Goal: Task Accomplishment & Management: Use online tool/utility

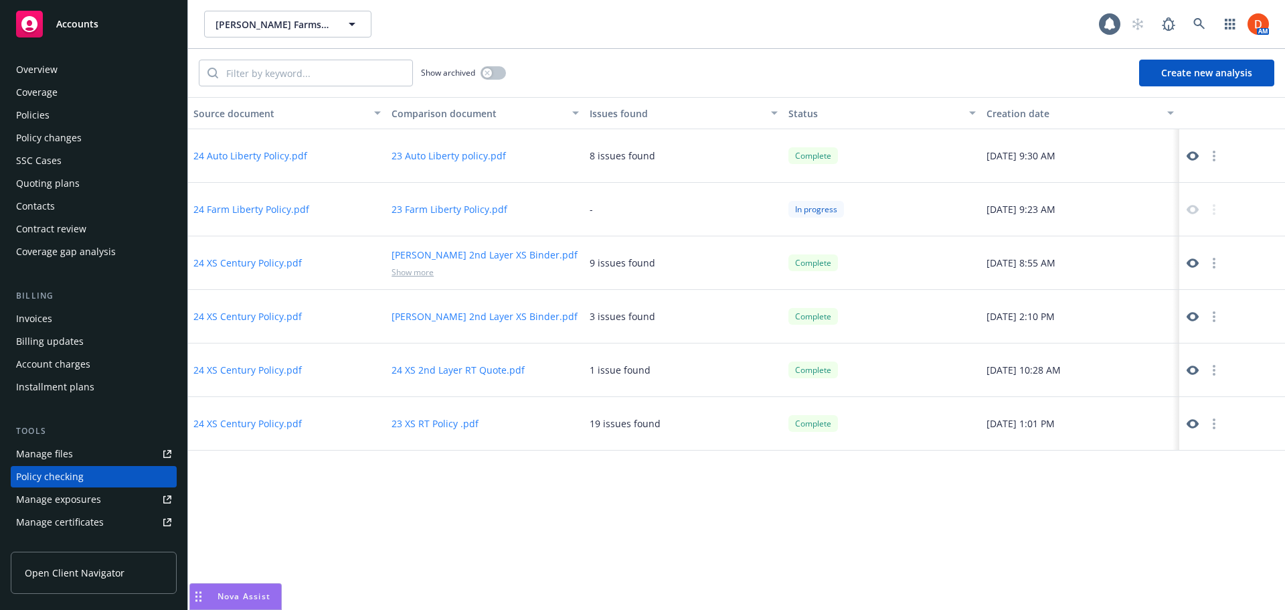
scroll to position [151, 0]
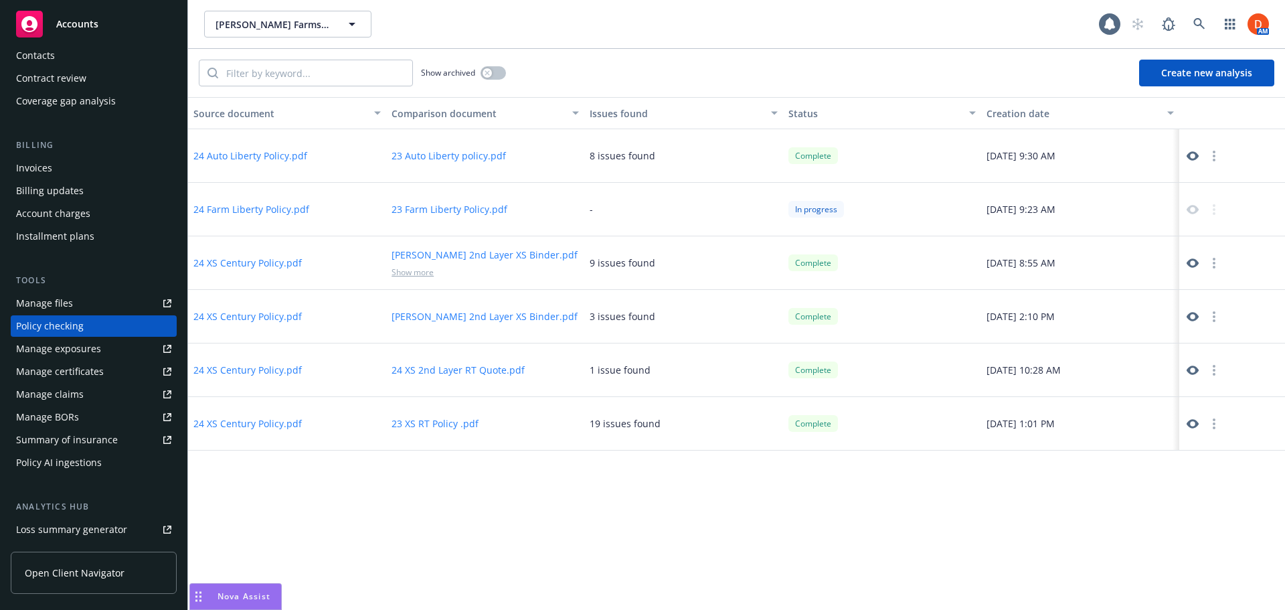
click at [1215, 265] on icon "button" at bounding box center [1214, 263] width 3 height 11
click at [1211, 217] on div at bounding box center [1232, 210] width 106 height 54
click at [290, 209] on button "24 Farm Liberty Policy.pdf" at bounding box center [251, 209] width 116 height 14
click at [469, 211] on button "23 Farm Liberty Policy.pdf" at bounding box center [449, 209] width 116 height 14
click at [1194, 75] on button "Create new analysis" at bounding box center [1206, 73] width 135 height 27
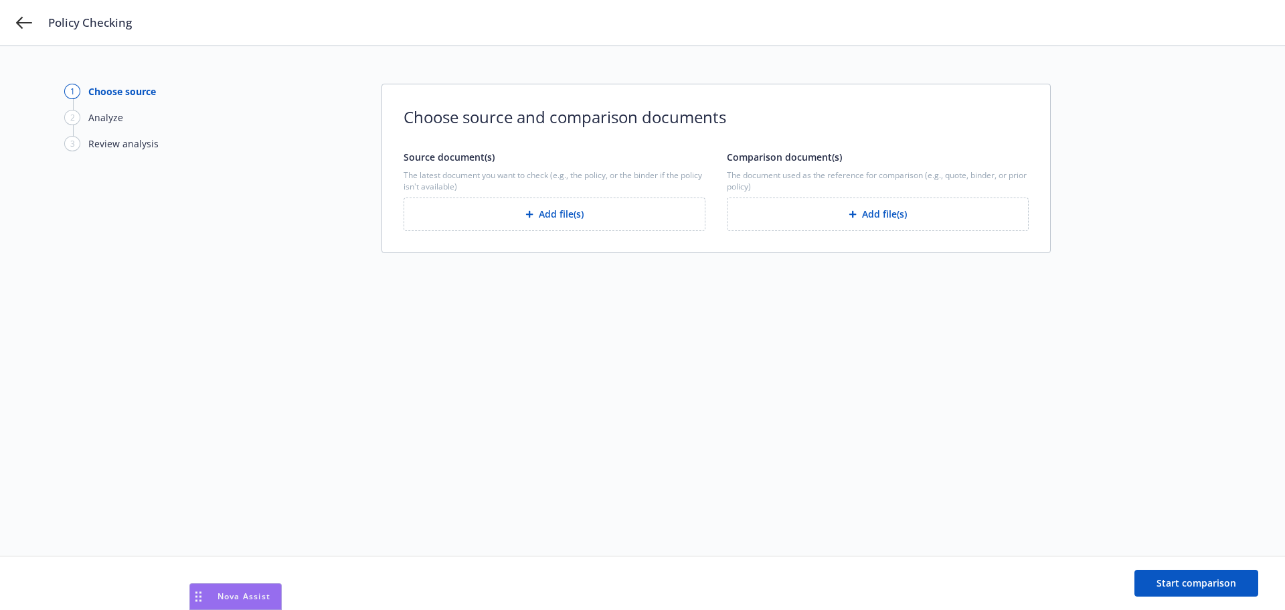
click at [559, 218] on button "Add file(s)" at bounding box center [555, 213] width 302 height 33
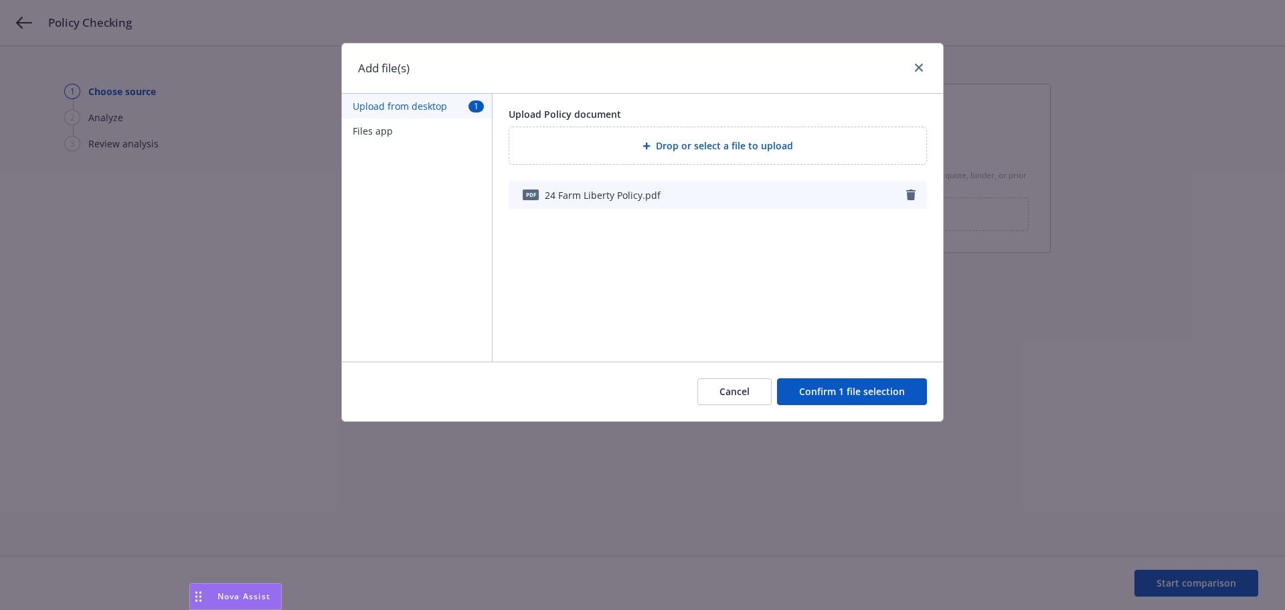
click at [891, 395] on button "Confirm 1 file selection" at bounding box center [852, 391] width 150 height 27
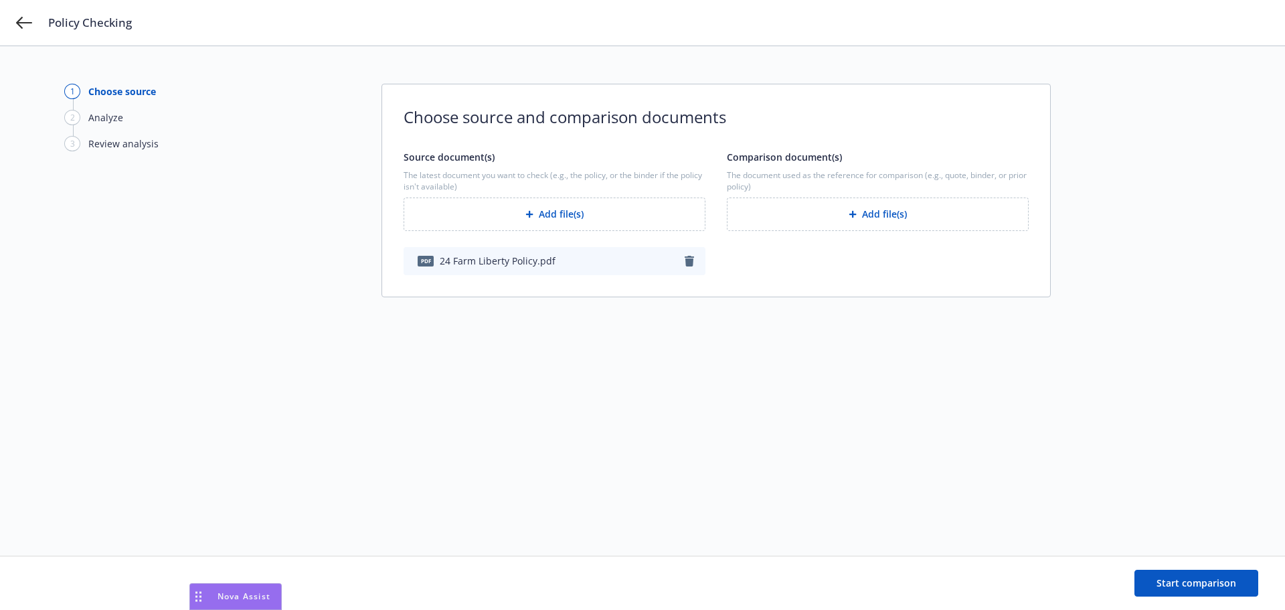
click at [818, 226] on button "Add file(s)" at bounding box center [878, 213] width 302 height 33
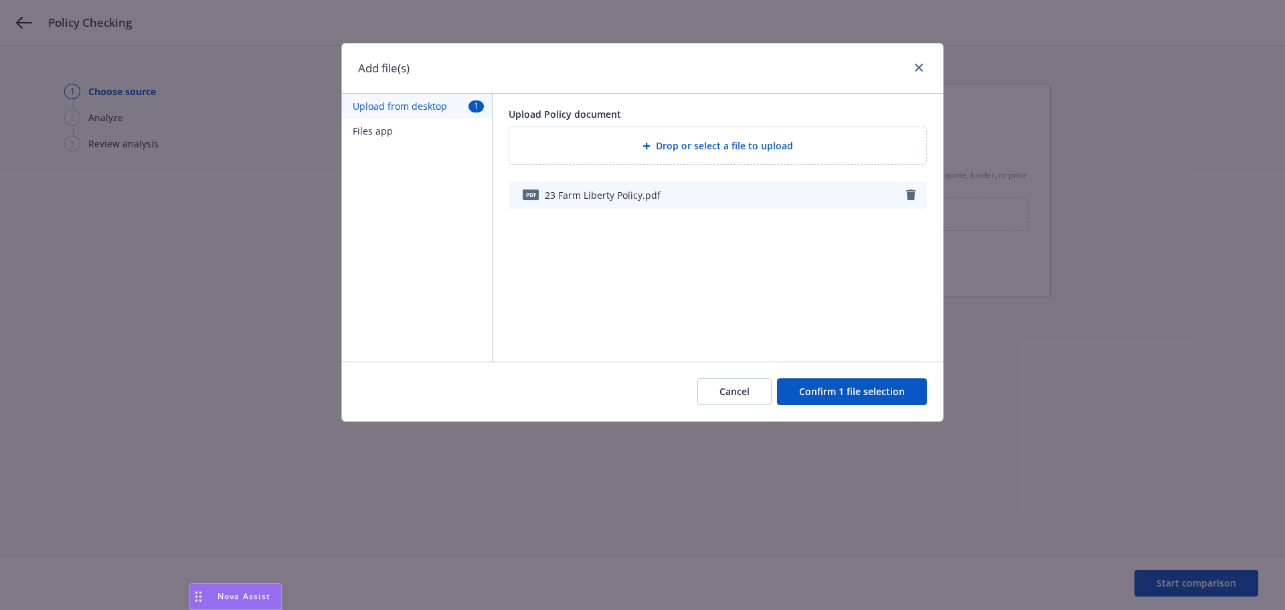
click at [843, 387] on button "Confirm 1 file selection" at bounding box center [852, 391] width 150 height 27
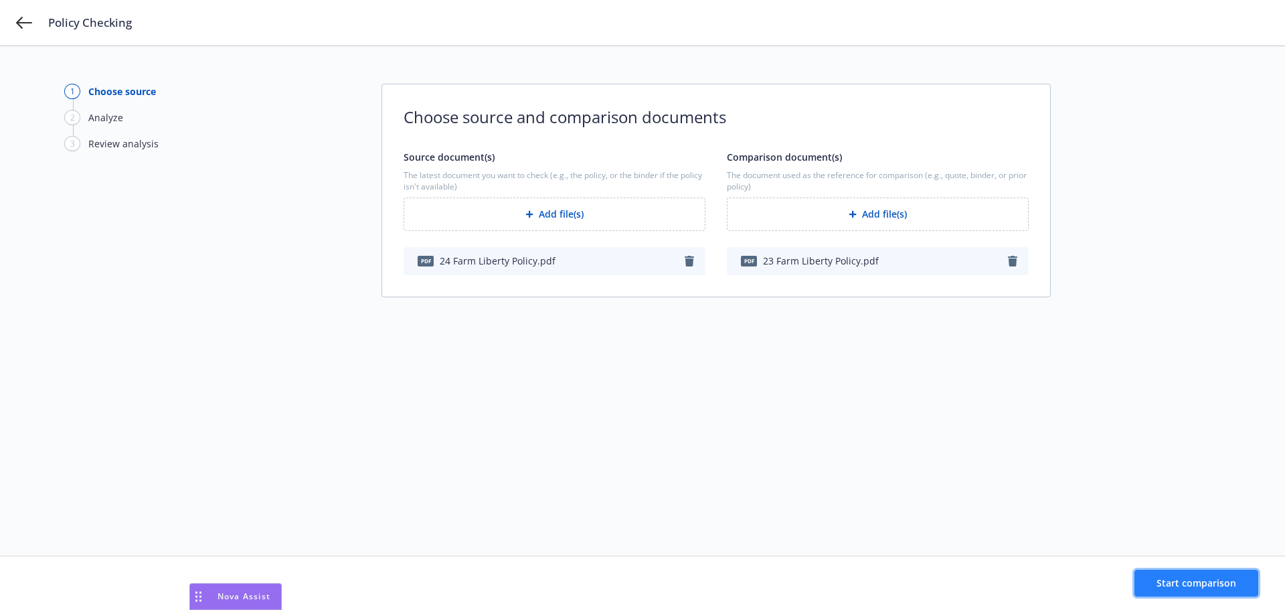
click at [1178, 571] on button "Start comparison" at bounding box center [1196, 583] width 124 height 27
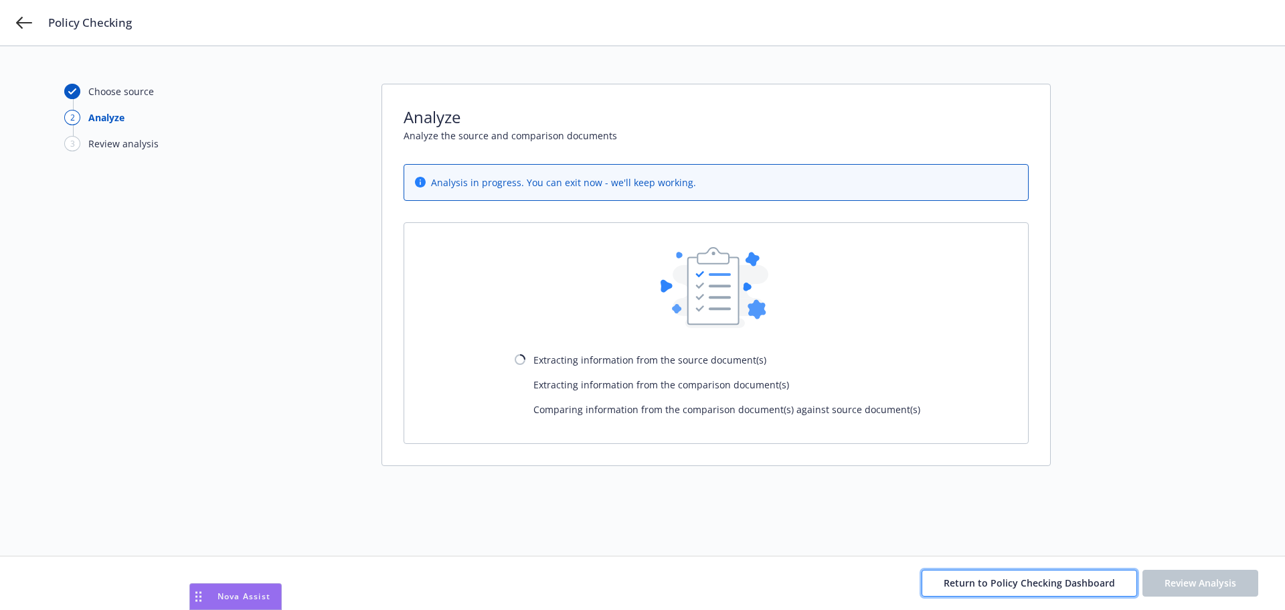
click at [952, 570] on button "Return to Policy Checking Dashboard" at bounding box center [1029, 583] width 215 height 27
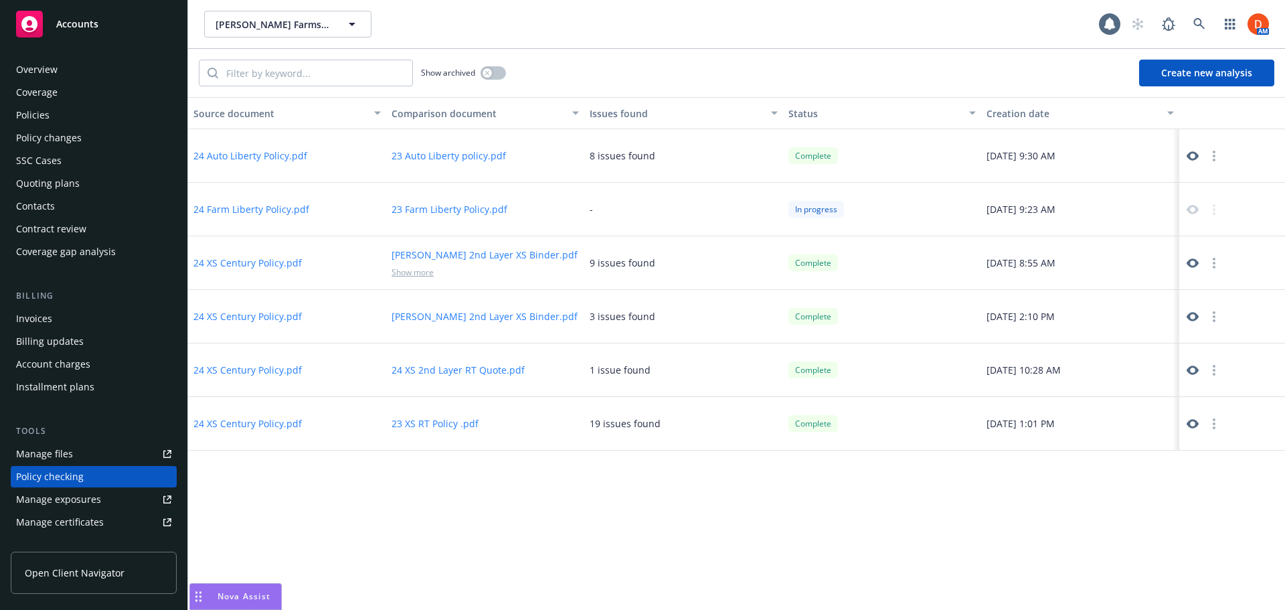
scroll to position [151, 0]
